Goal: Information Seeking & Learning: Learn about a topic

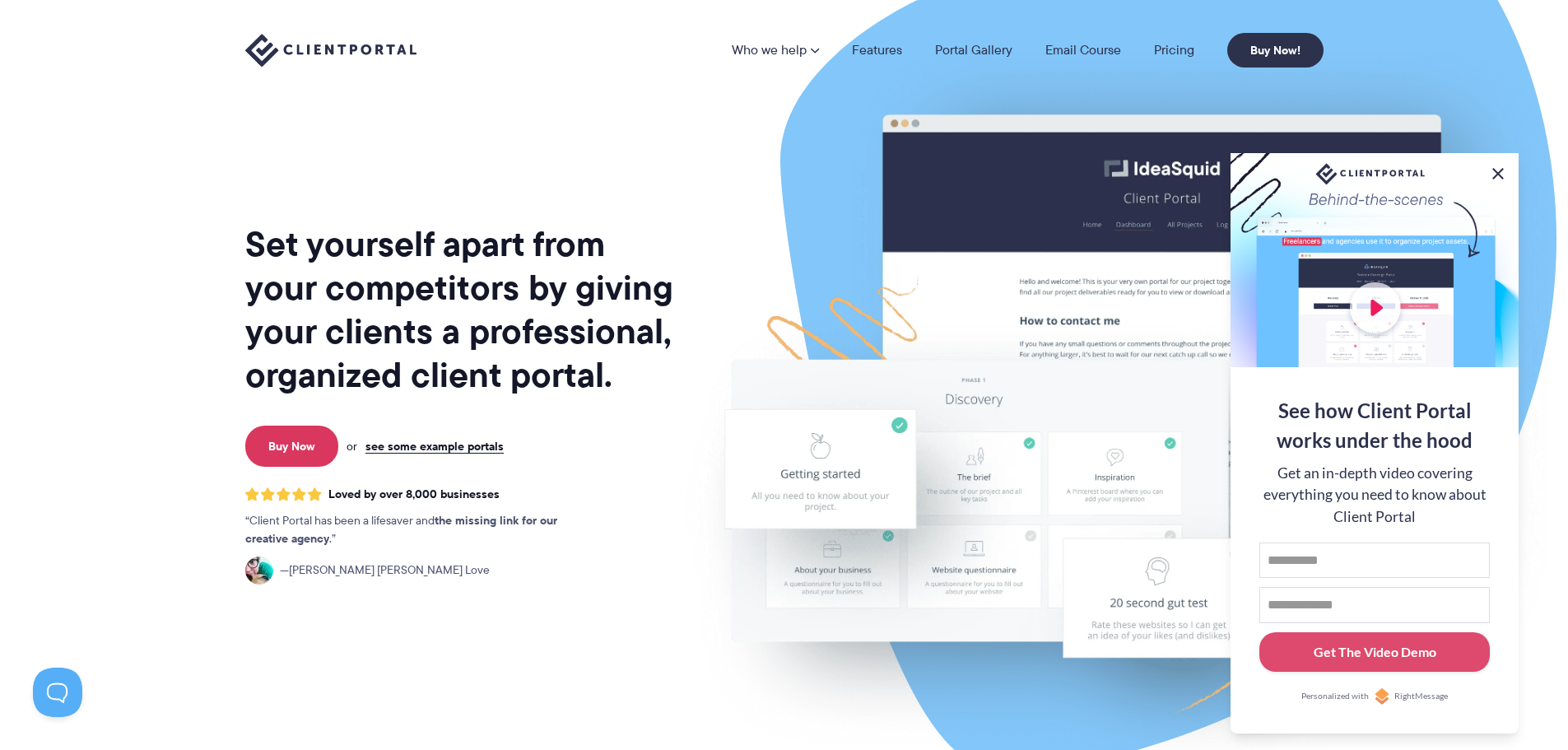
click at [1504, 166] on button at bounding box center [1498, 174] width 20 height 20
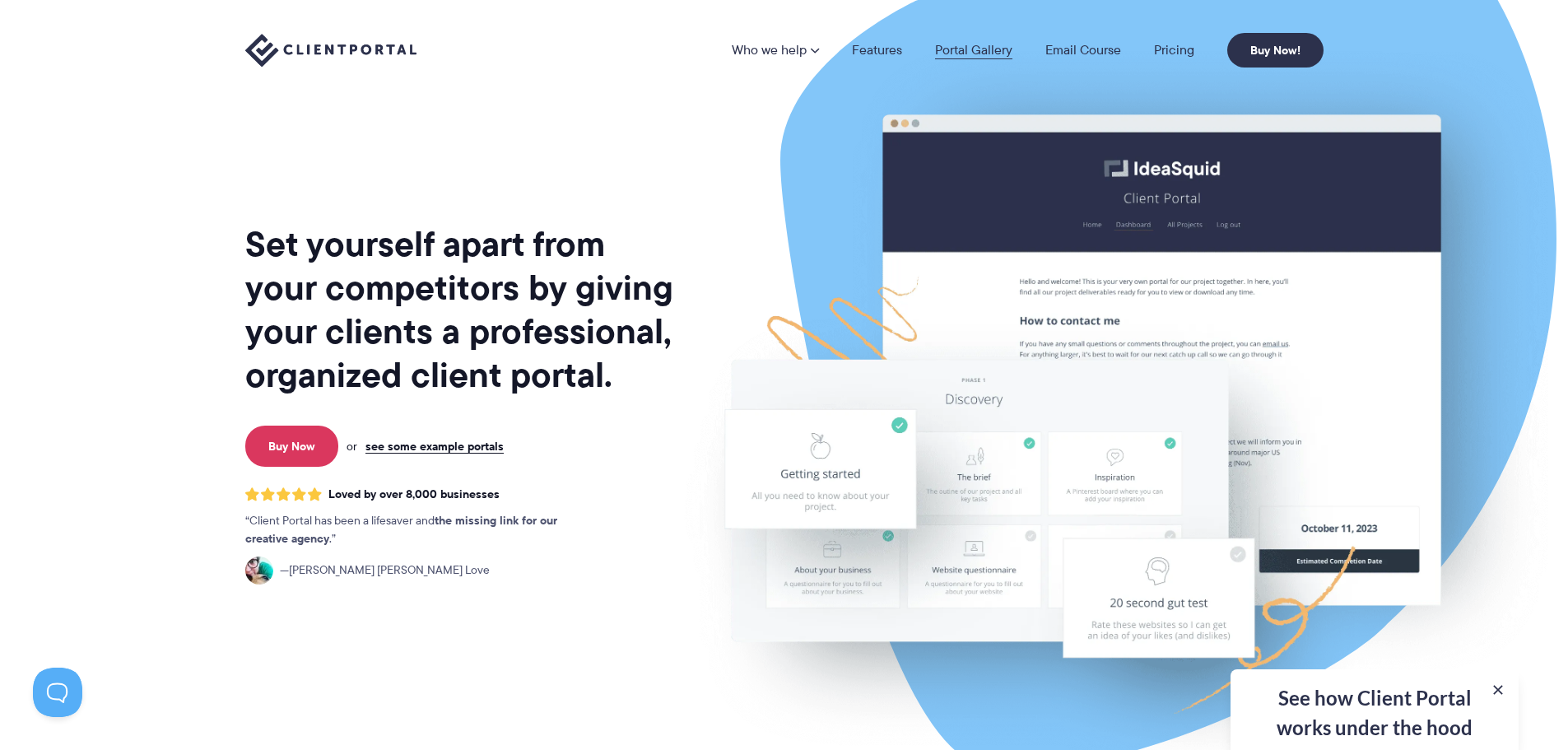
click at [943, 51] on link "Portal Gallery" at bounding box center [974, 50] width 78 height 13
click at [1184, 44] on link "Pricing" at bounding box center [1174, 50] width 41 height 13
